Goal: Navigation & Orientation: Understand site structure

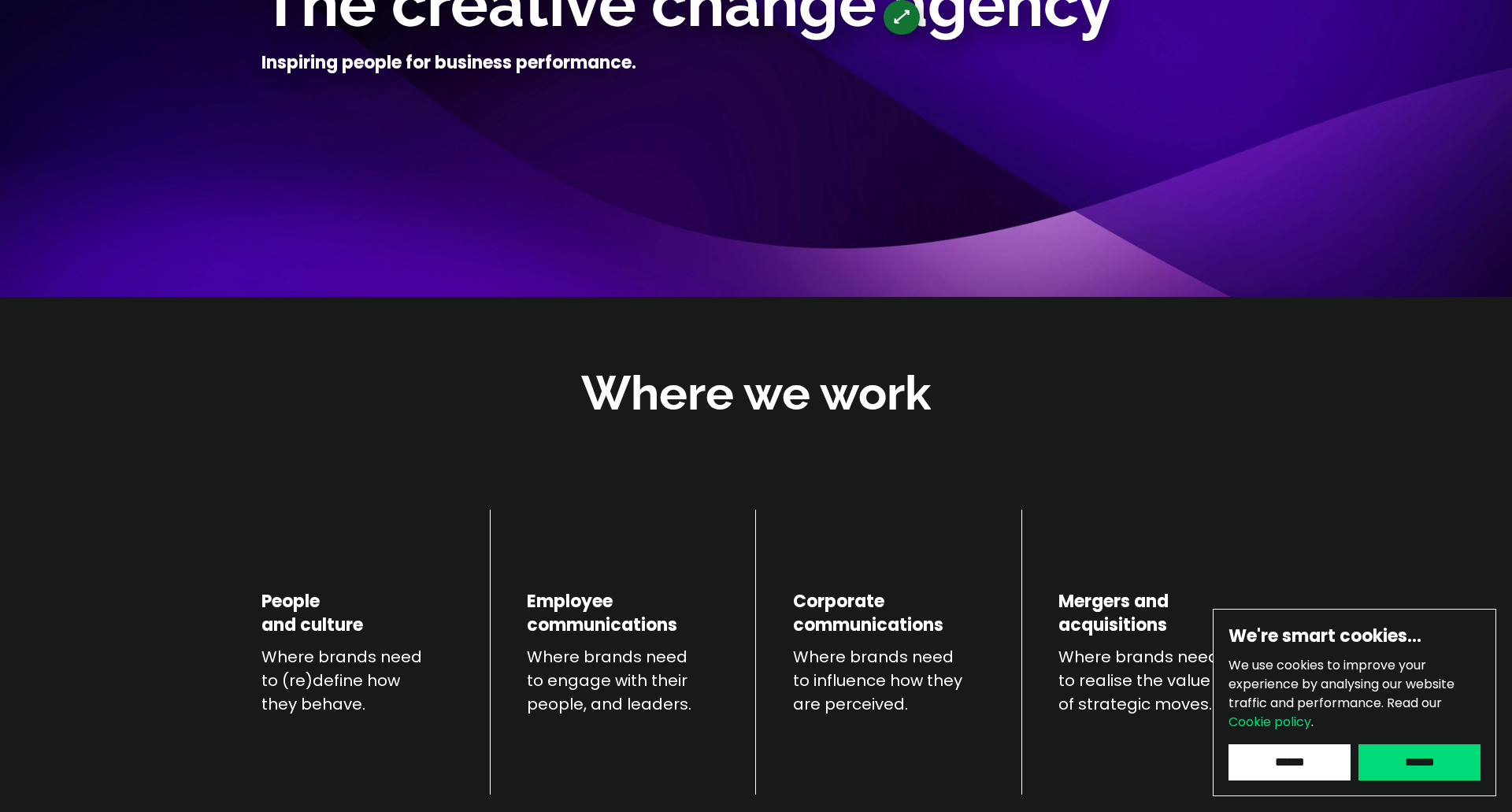
scroll to position [309, 0]
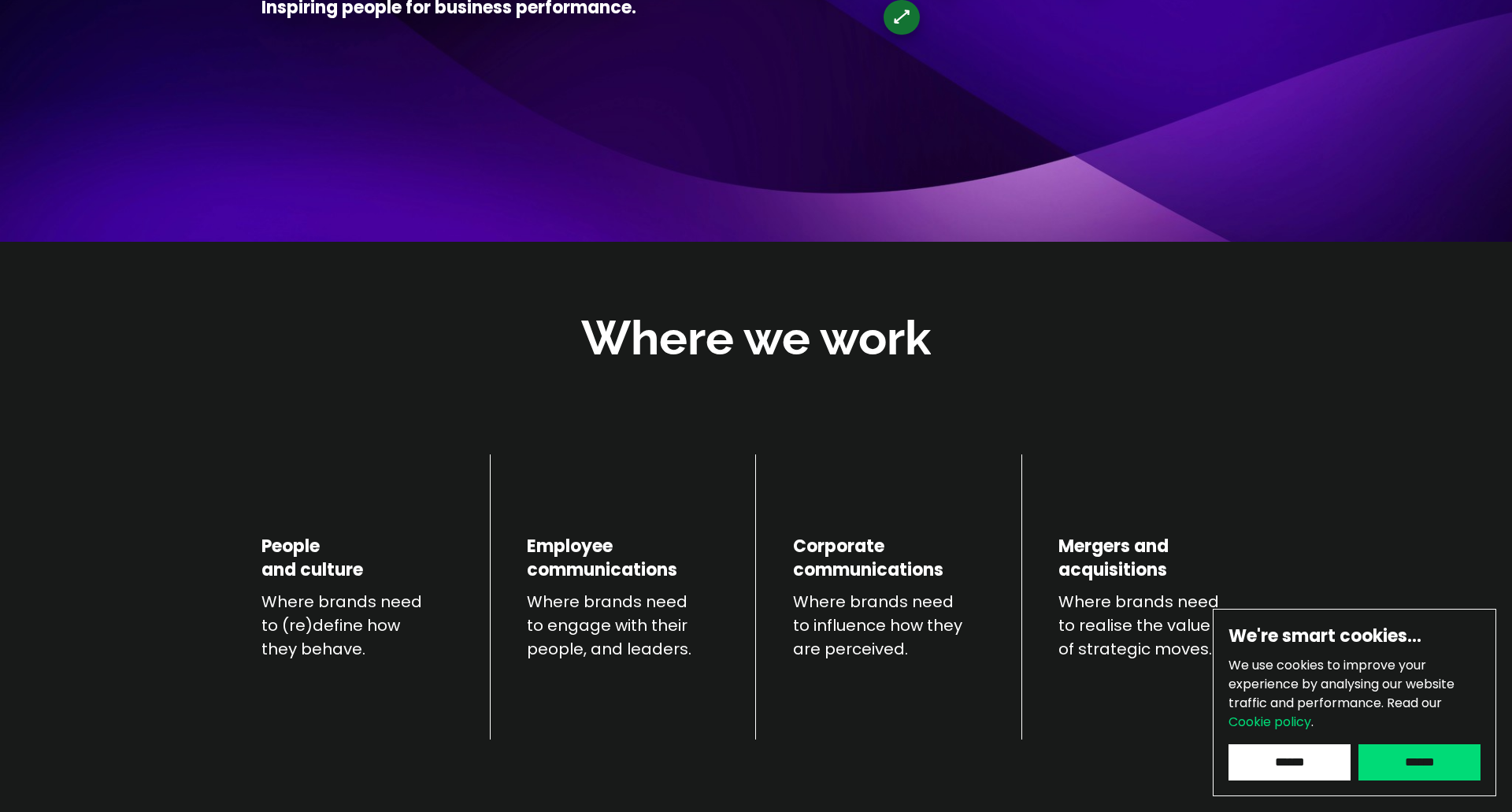
click at [1435, 776] on input "******" at bounding box center [1418, 762] width 122 height 36
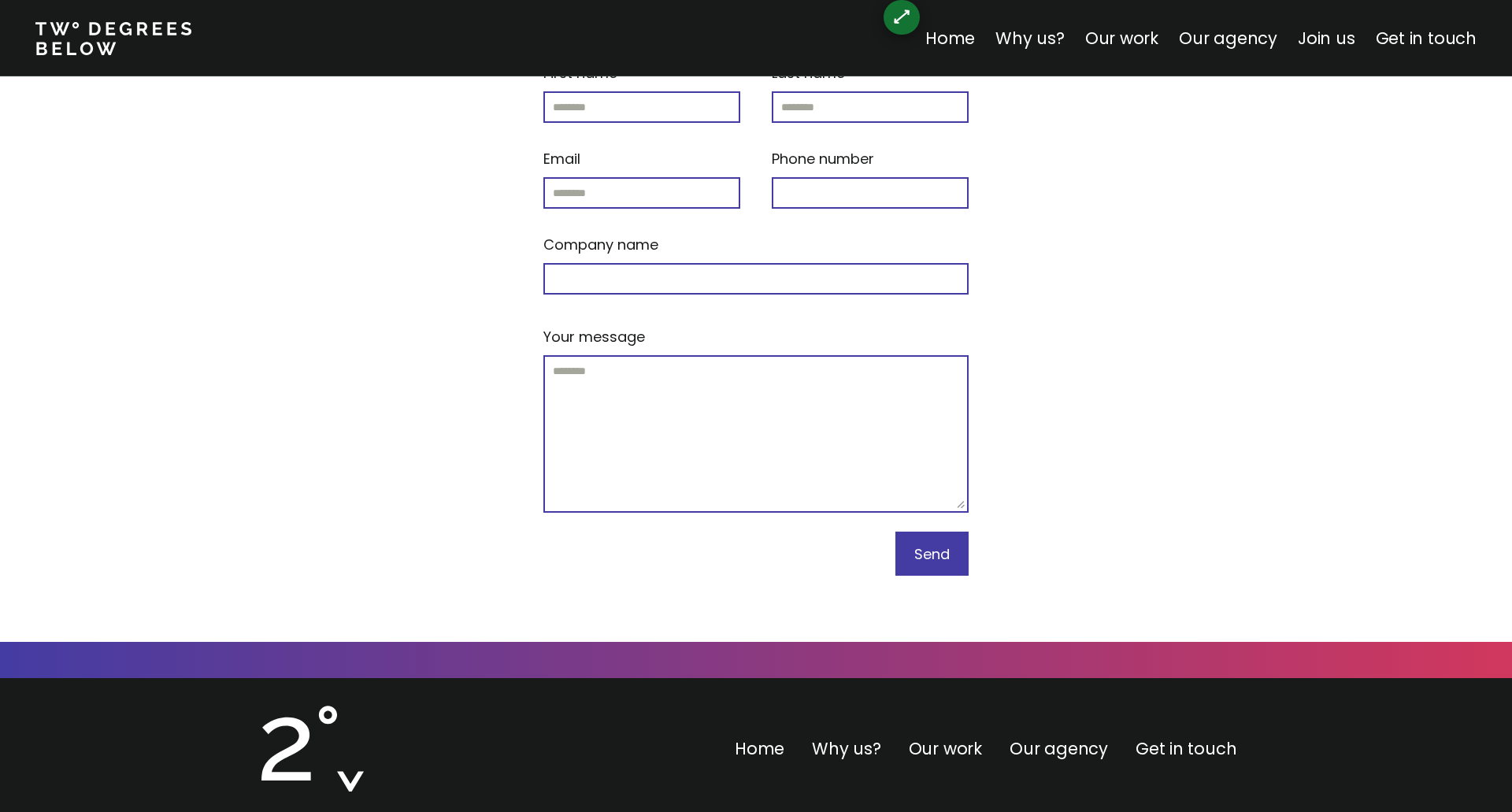
scroll to position [6638, 0]
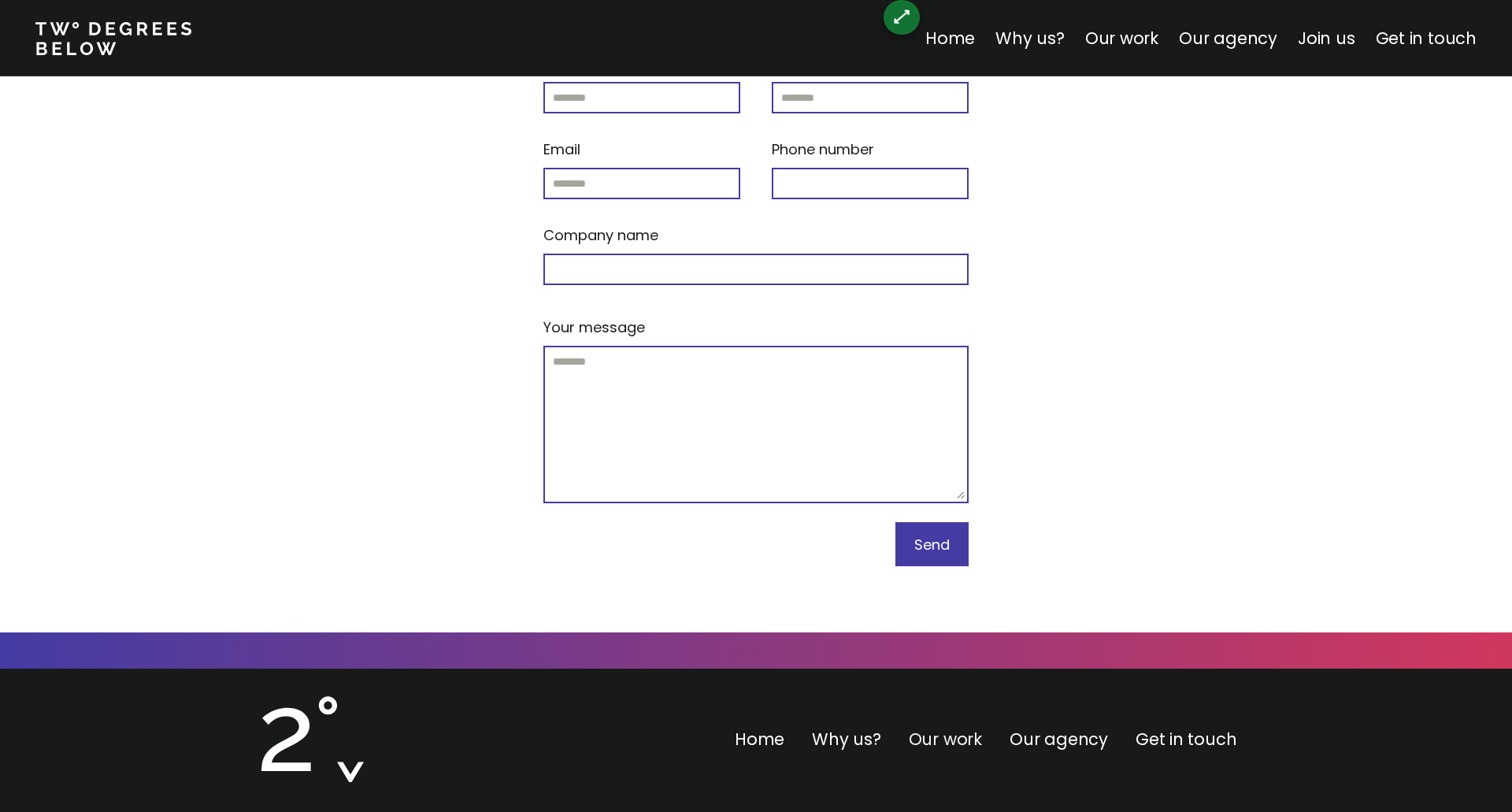
click at [955, 728] on link "Our work" at bounding box center [944, 739] width 73 height 23
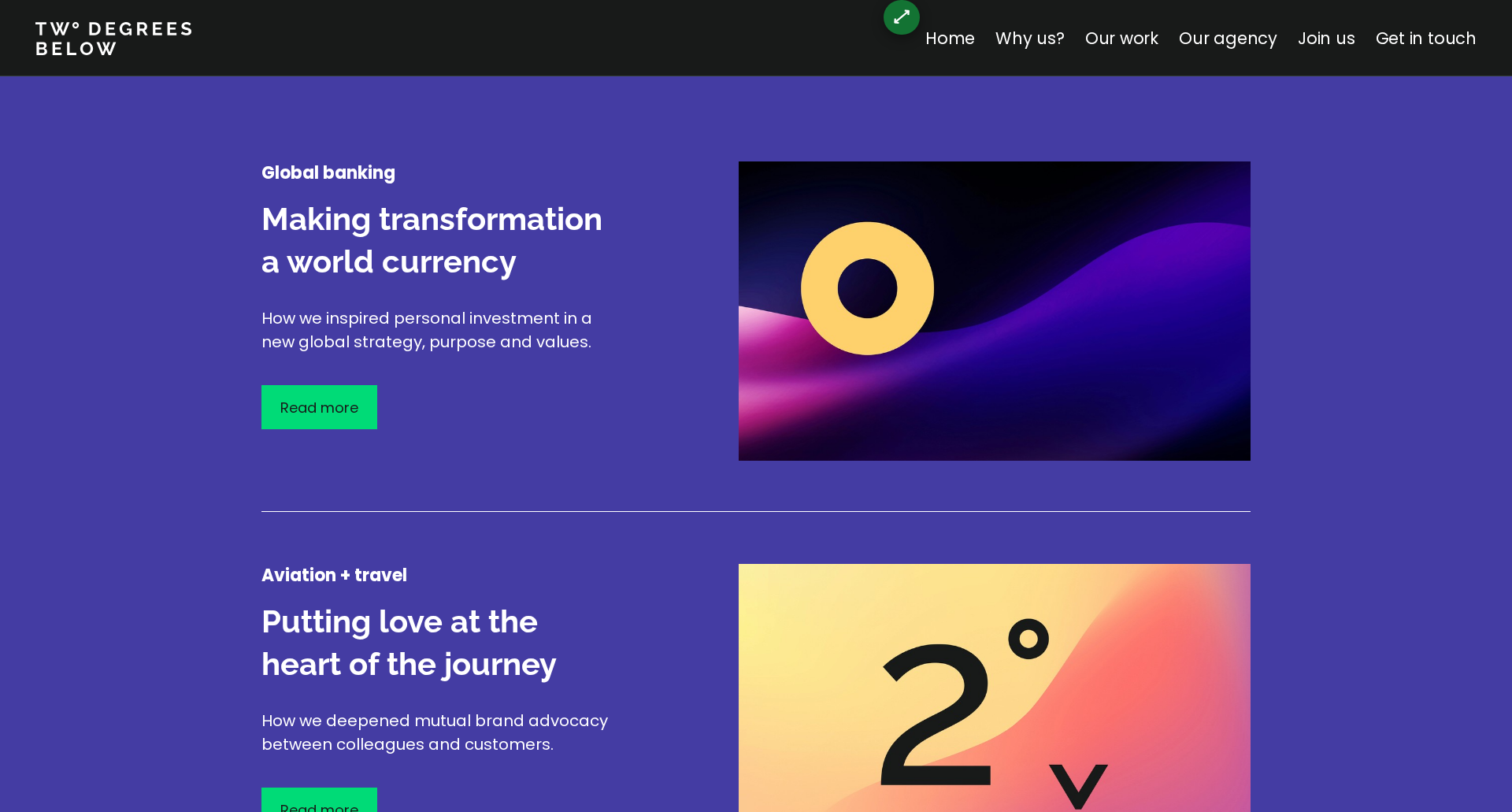
scroll to position [1864, 0]
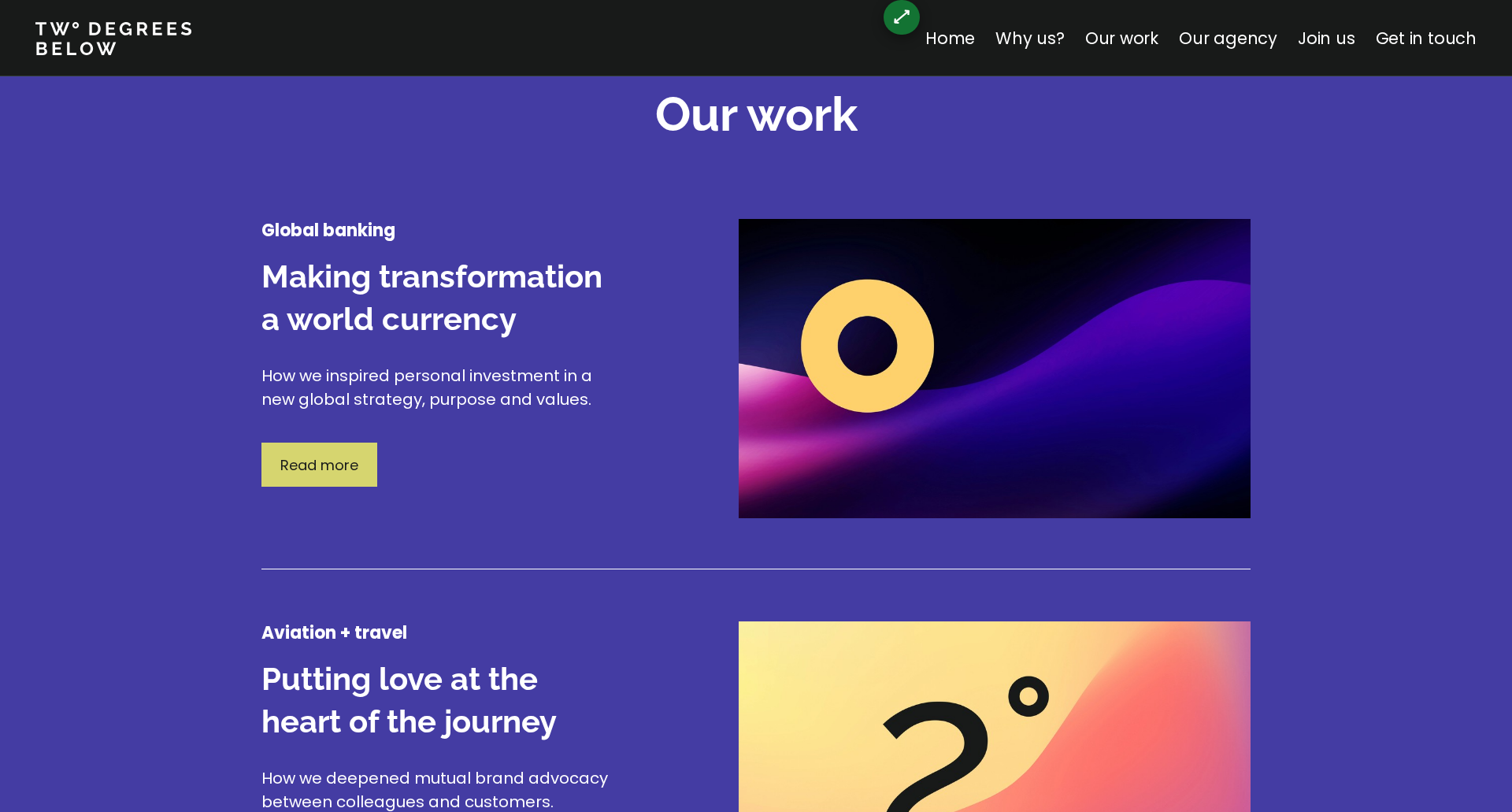
click at [349, 459] on p "Read more" at bounding box center [319, 465] width 77 height 21
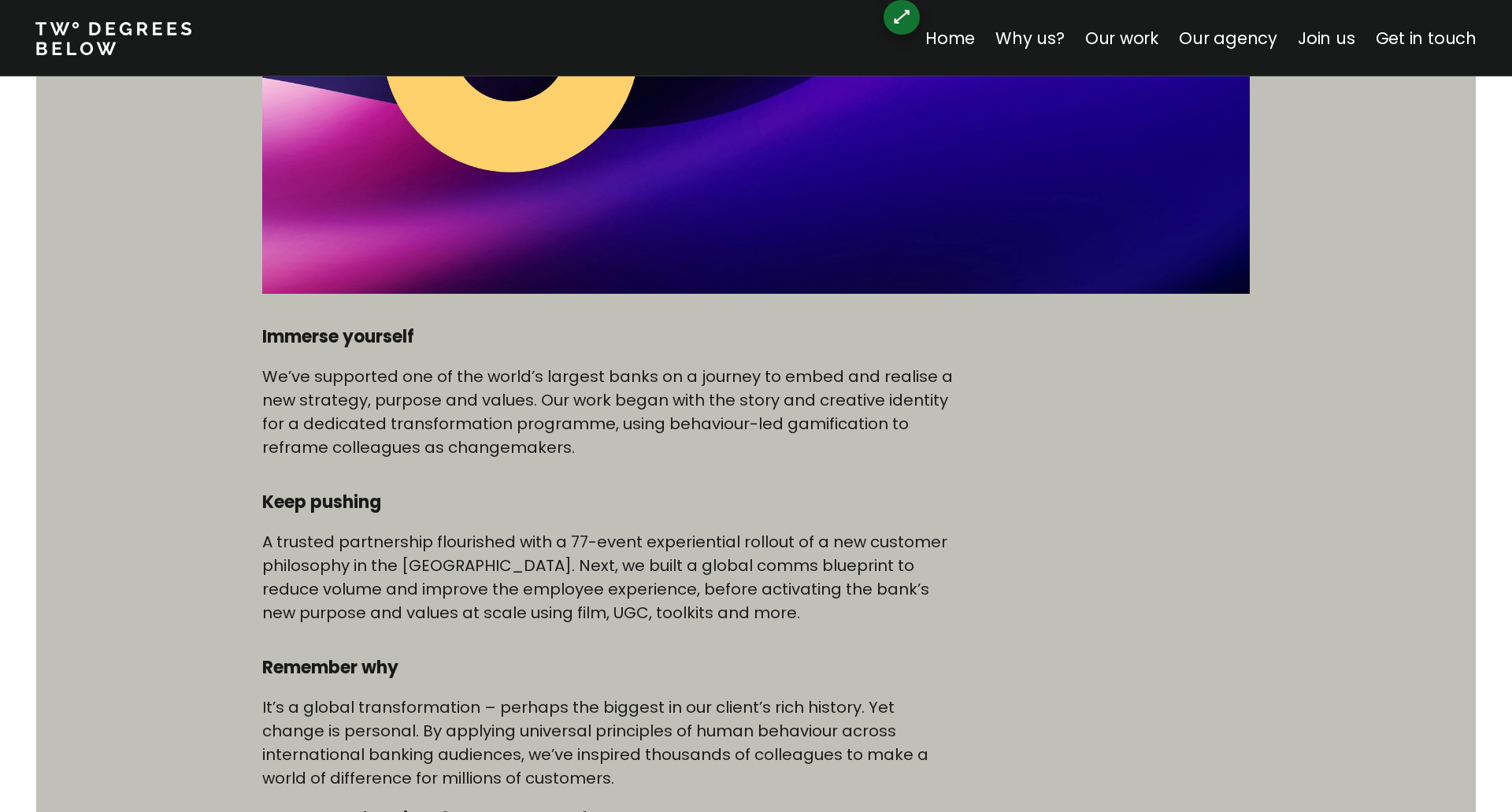
scroll to position [846, 0]
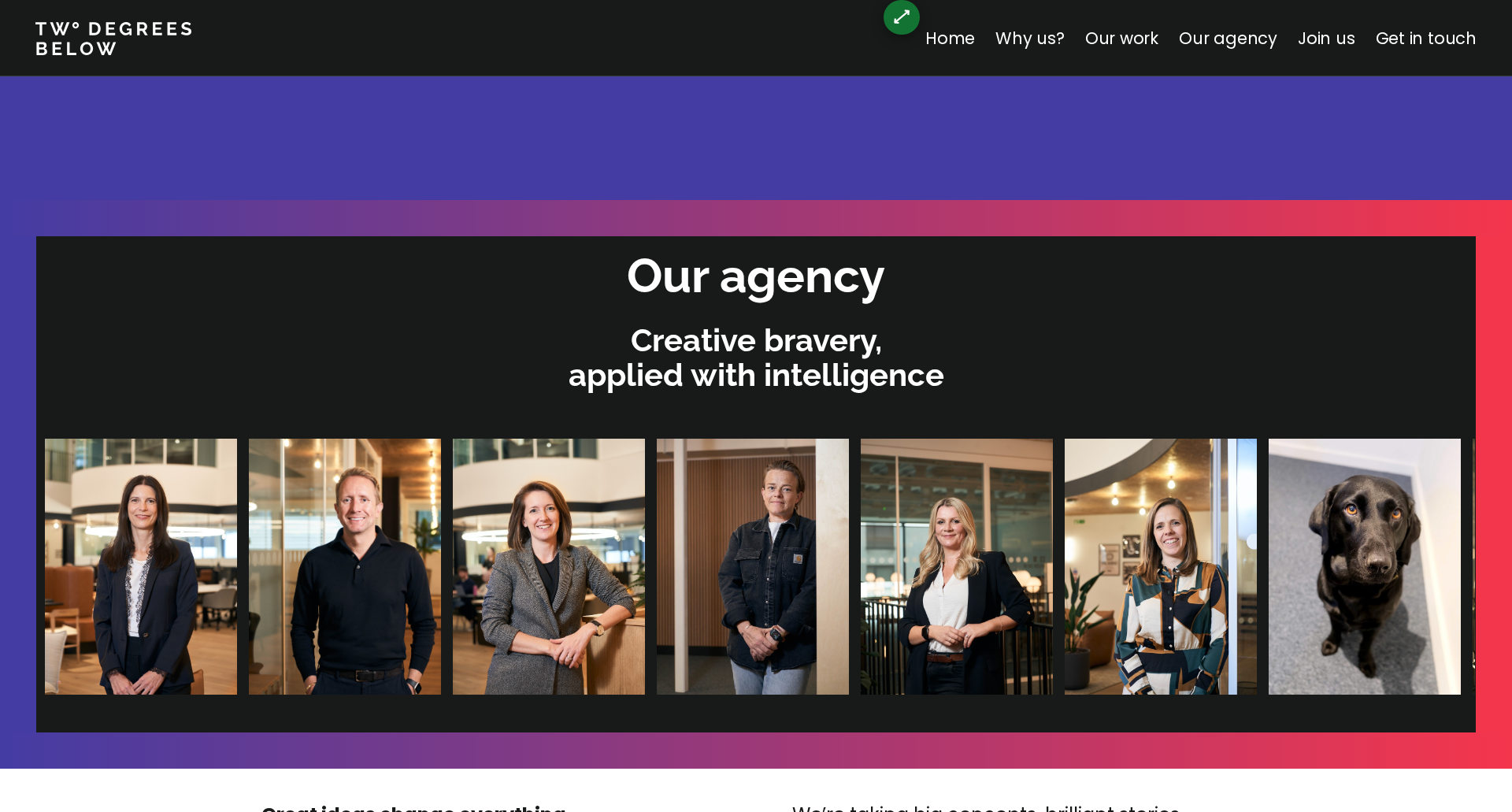
scroll to position [3293, 0]
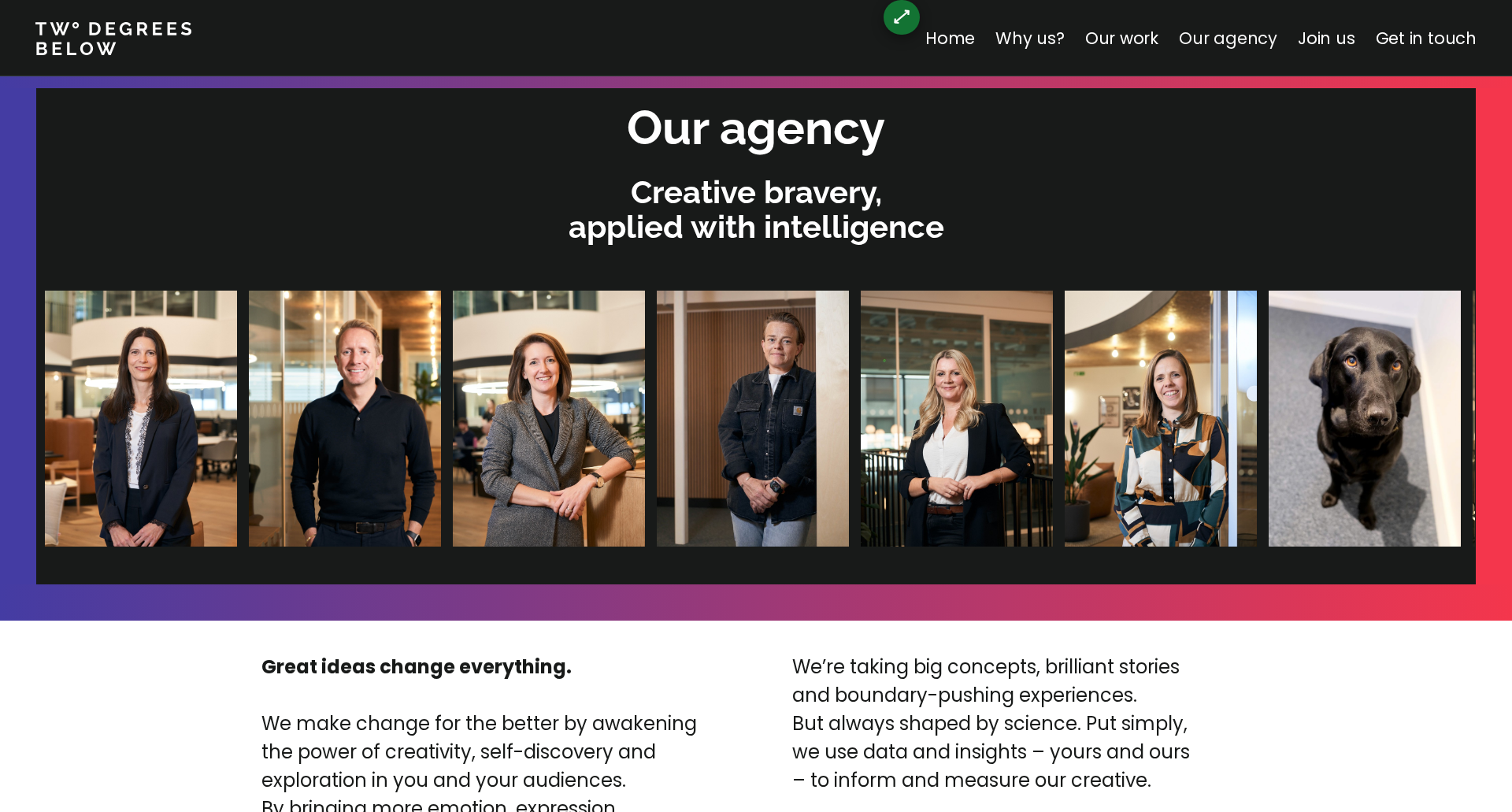
click at [1232, 38] on link "Our agency" at bounding box center [1228, 38] width 98 height 23
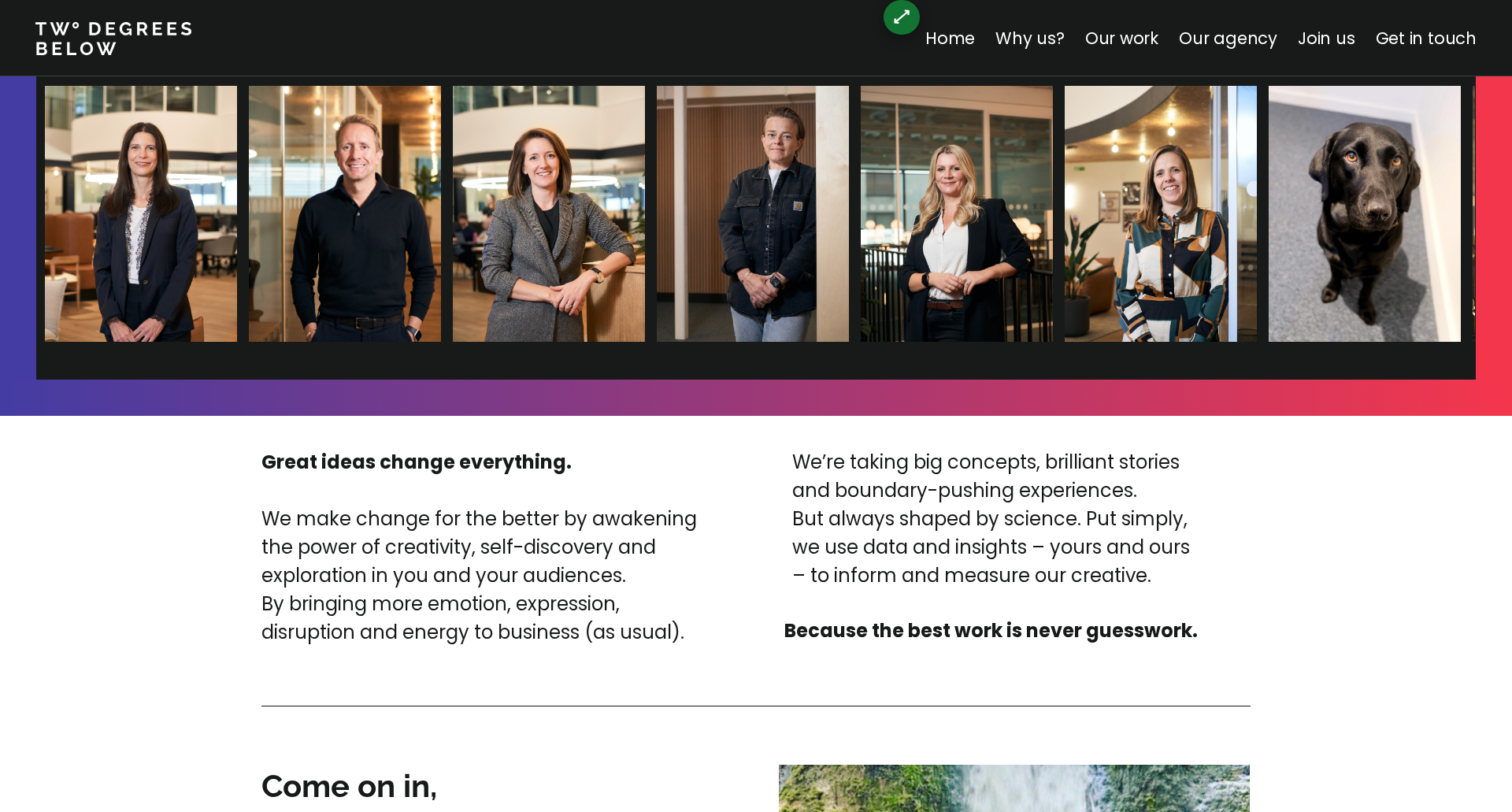
scroll to position [3508, 0]
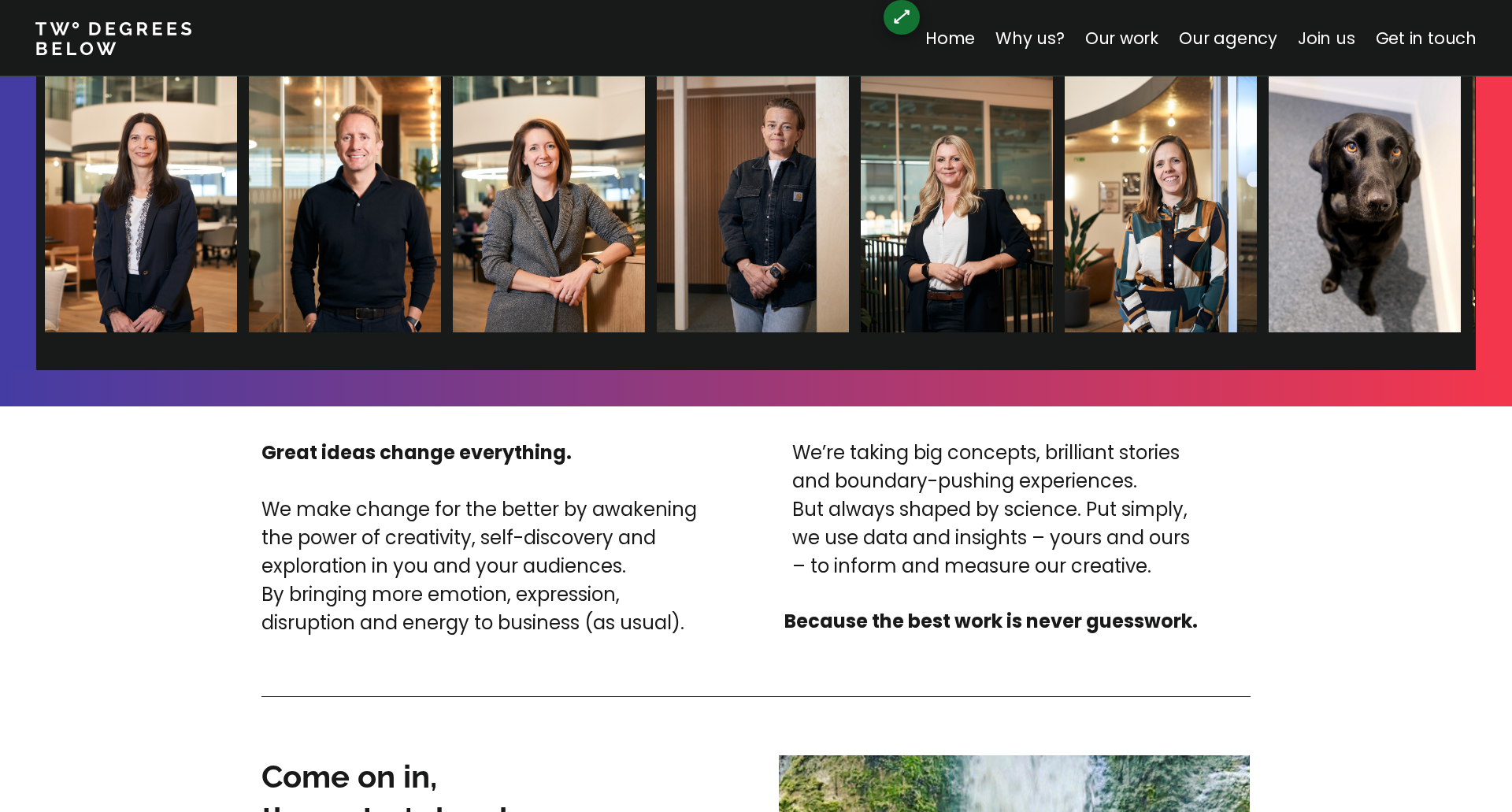
click at [1329, 44] on link "Join us" at bounding box center [1326, 38] width 58 height 23
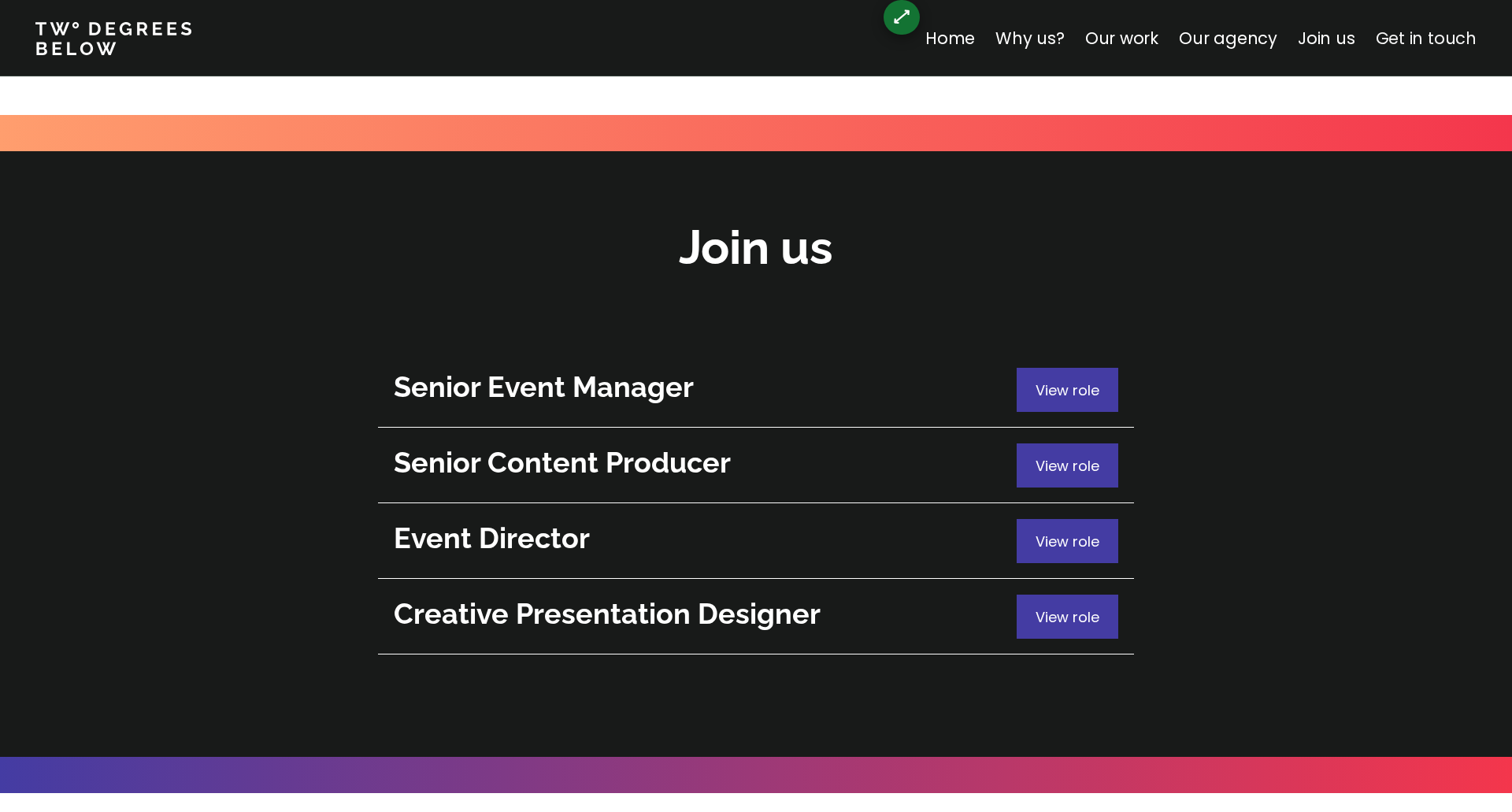
click at [1402, 35] on link "Get in touch" at bounding box center [1425, 38] width 101 height 23
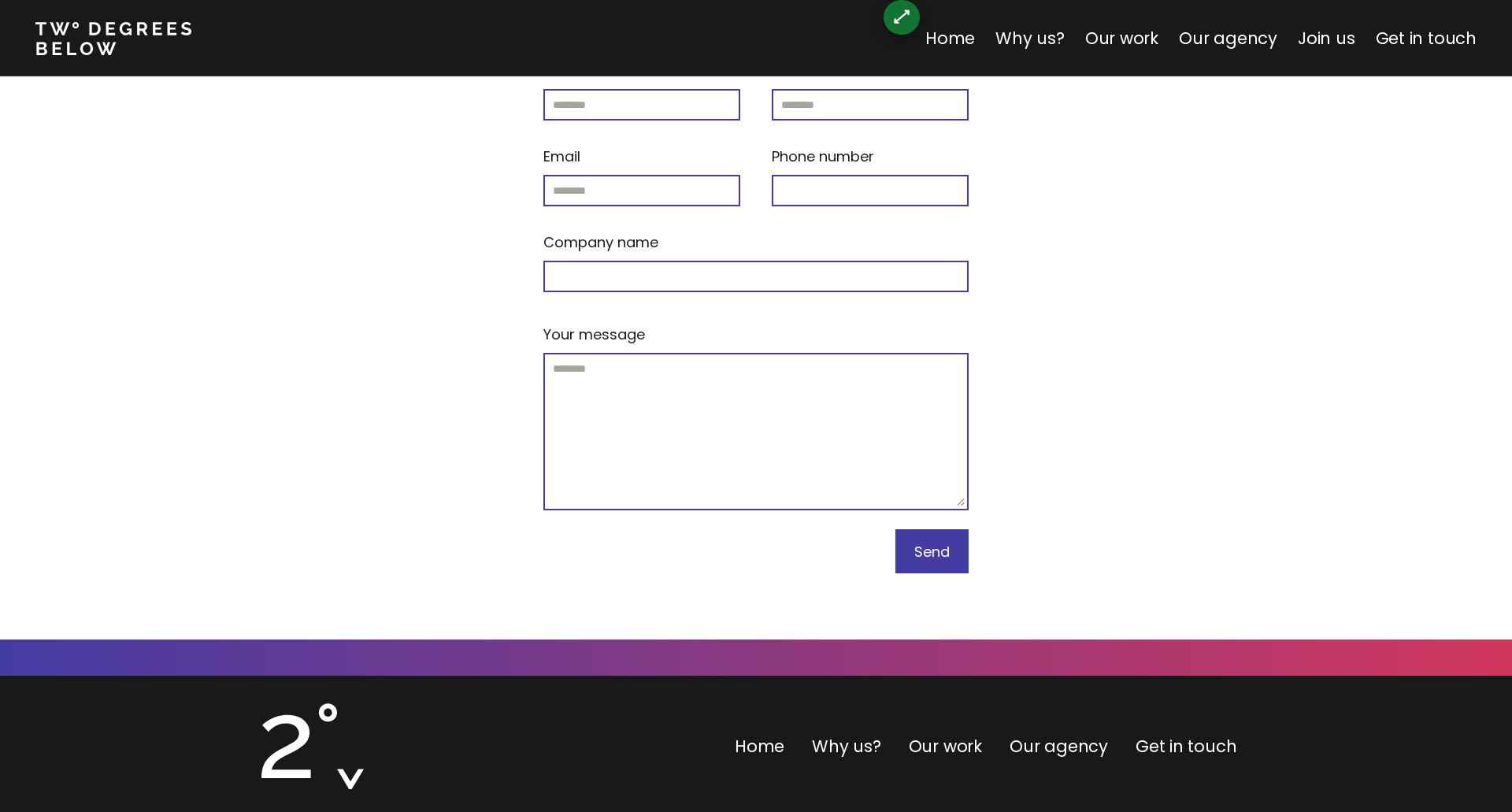
scroll to position [6638, 0]
